Goal: Task Accomplishment & Management: Complete application form

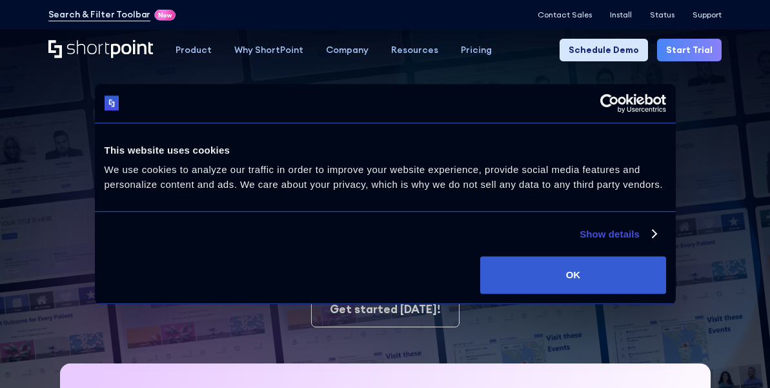
click at [611, 50] on link "Schedule Demo" at bounding box center [604, 50] width 88 height 23
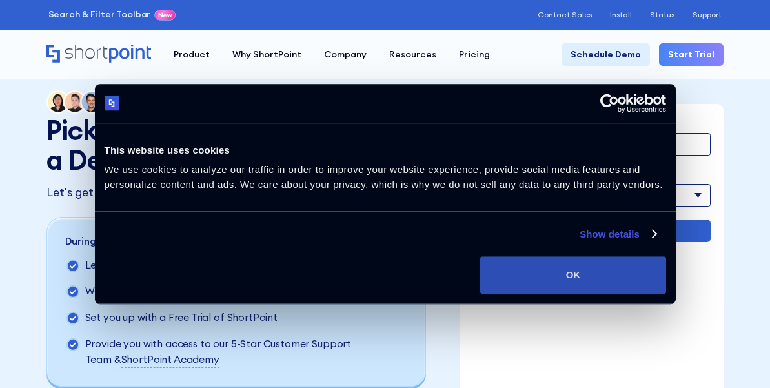
click at [593, 270] on button "OK" at bounding box center [572, 274] width 185 height 37
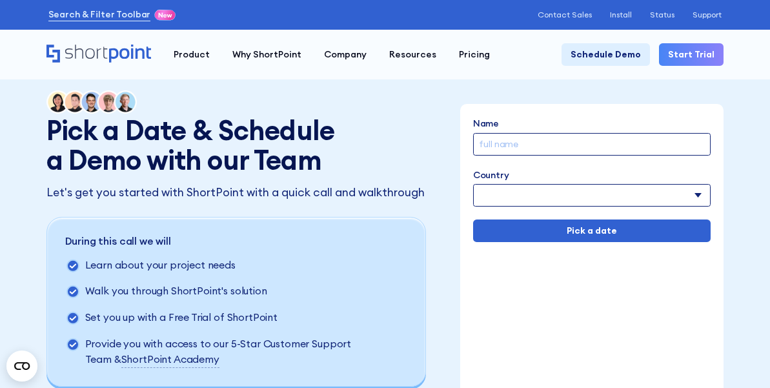
click at [707, 59] on link "Start Trial" at bounding box center [691, 54] width 65 height 23
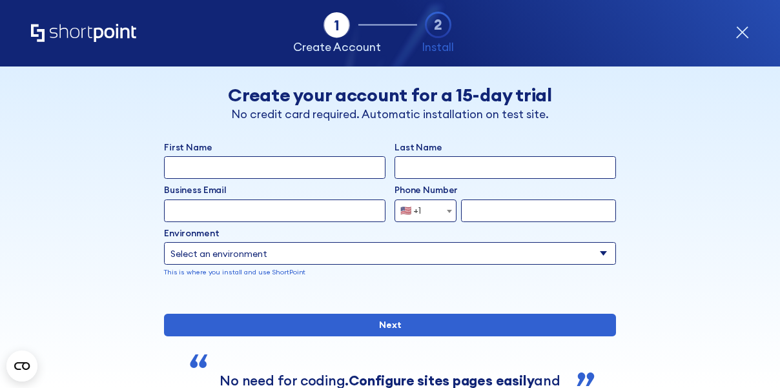
click at [283, 170] on input "First Name" at bounding box center [274, 167] width 221 height 23
type input "adam"
type input "loren"
paste input "KatFin9653@SolarNyx.com"
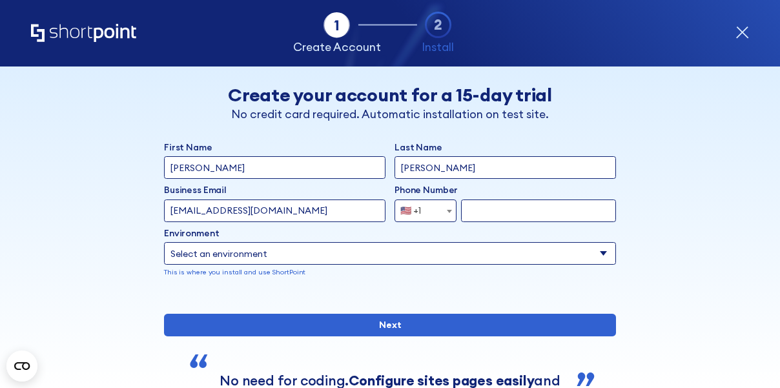
type input "KatFin9653@SolarNyx.com"
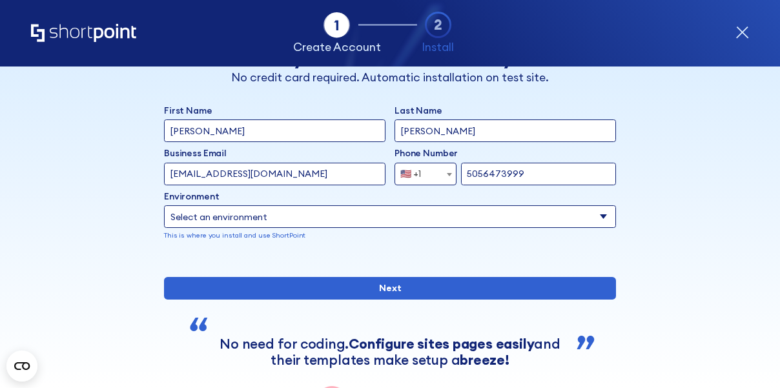
scroll to position [65, 0]
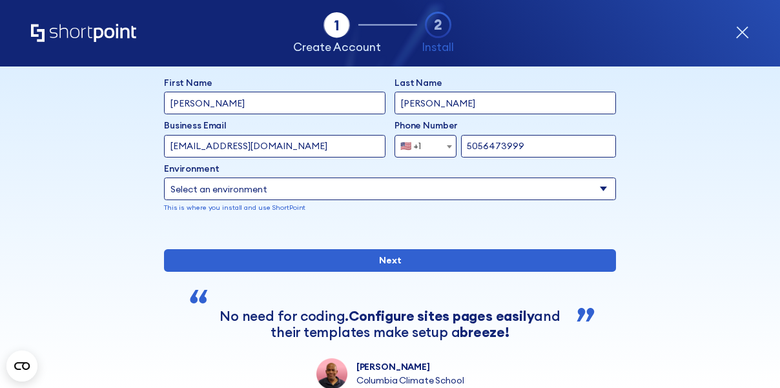
type input "5056473999"
click at [266, 195] on select "Select an environment Microsoft 365 SharePoint Online SharePoint 2019 (On-Premi…" at bounding box center [390, 189] width 452 height 23
select select "SharePoint Online"
click at [164, 178] on select "Select an environment Microsoft 365 SharePoint Online SharePoint 2019 (On-Premi…" at bounding box center [390, 189] width 452 height 23
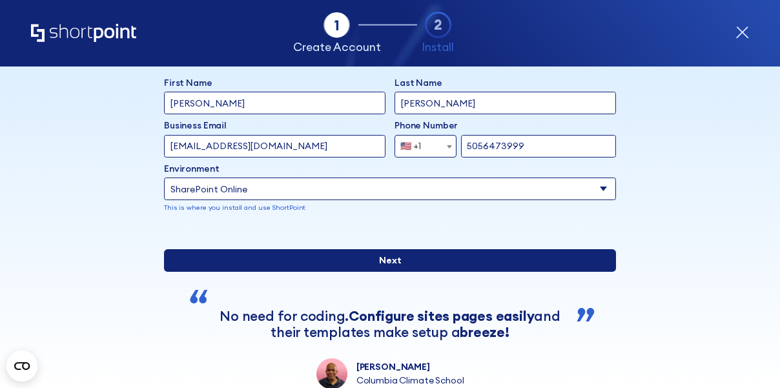
click at [380, 272] on input "Next" at bounding box center [390, 260] width 452 height 23
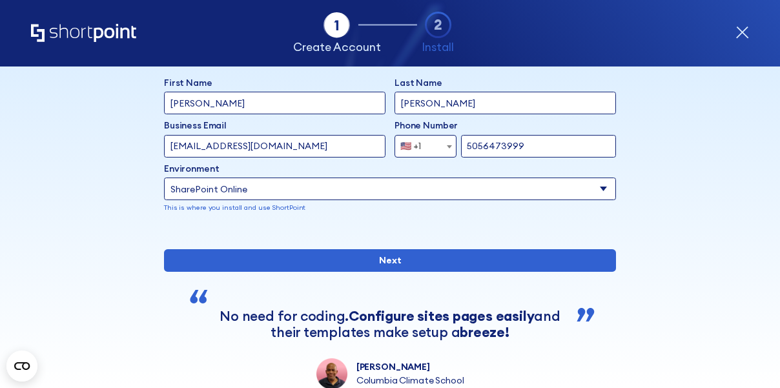
click at [484, 144] on input "5056473999" at bounding box center [538, 146] width 155 height 23
paste input "3-332-1953"
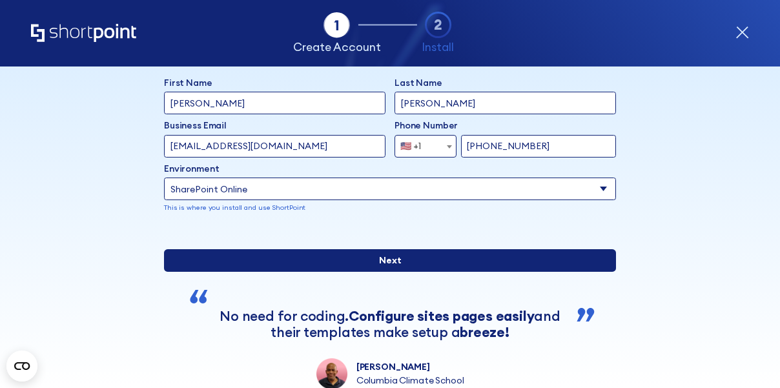
type input "503-332-1953"
click at [349, 272] on input "Next" at bounding box center [390, 260] width 452 height 23
